Goal: Register for event/course

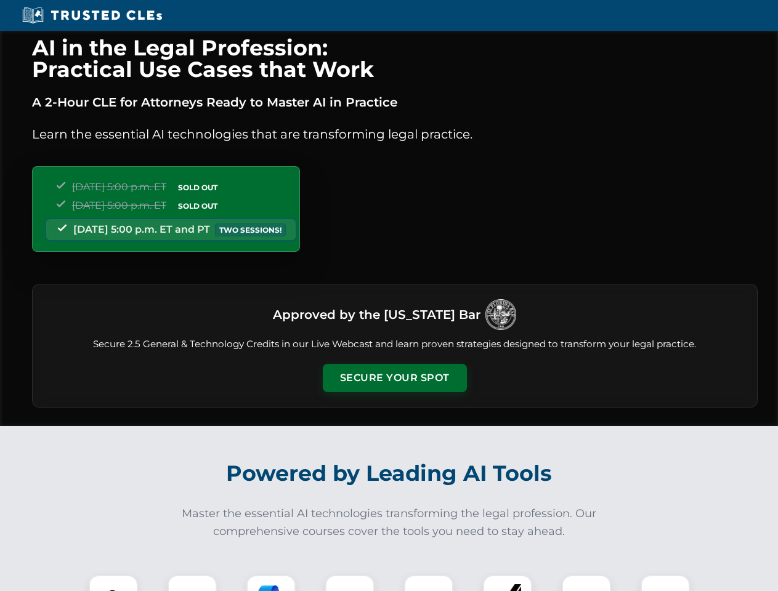
click at [394, 378] on button "Secure Your Spot" at bounding box center [395, 378] width 144 height 28
click at [113, 583] on img at bounding box center [113, 600] width 36 height 36
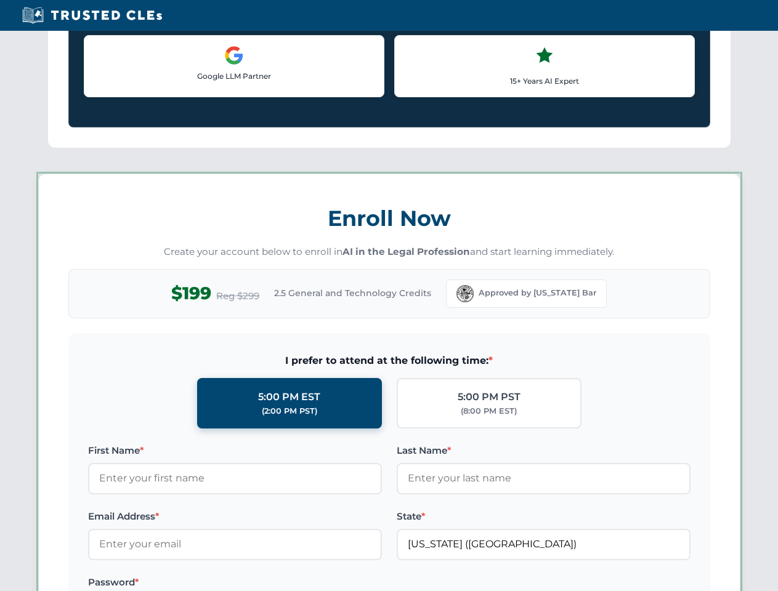
click at [271, 583] on label "Password *" at bounding box center [235, 582] width 294 height 15
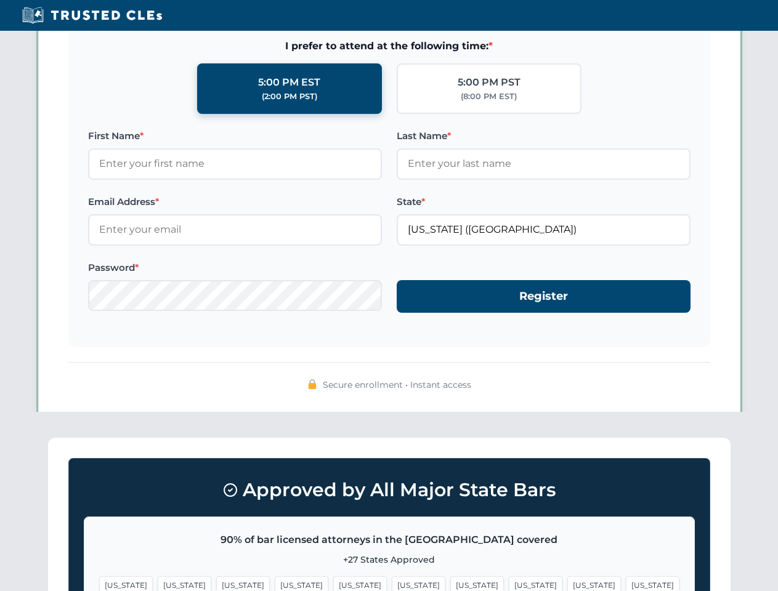
click at [567, 583] on span "[US_STATE]" at bounding box center [594, 586] width 54 height 18
